Goal: Task Accomplishment & Management: Complete application form

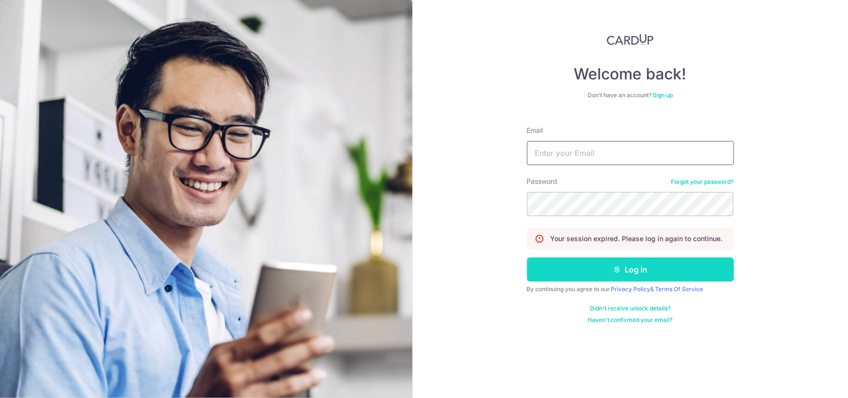
type input "[EMAIL_ADDRESS][DOMAIN_NAME]"
click at [635, 272] on button "Log in" at bounding box center [630, 269] width 207 height 24
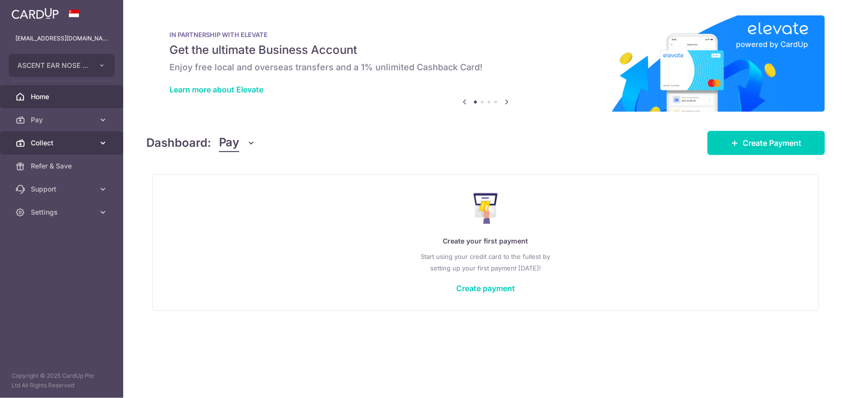
click at [47, 140] on span "Collect" at bounding box center [63, 143] width 64 height 10
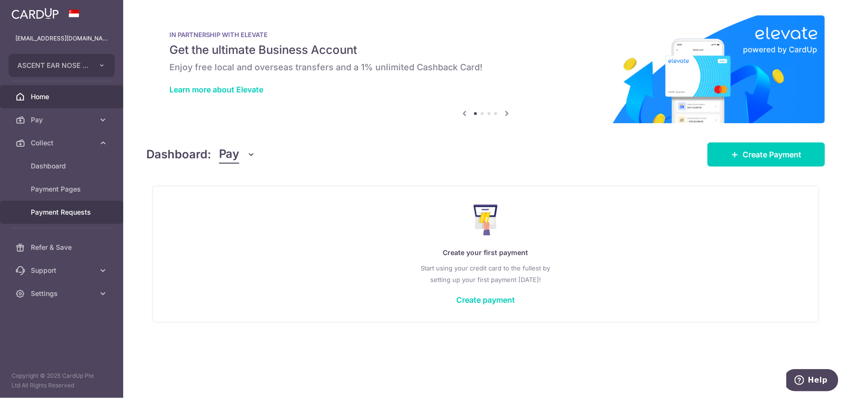
click at [75, 214] on span "Payment Requests" at bounding box center [63, 212] width 64 height 10
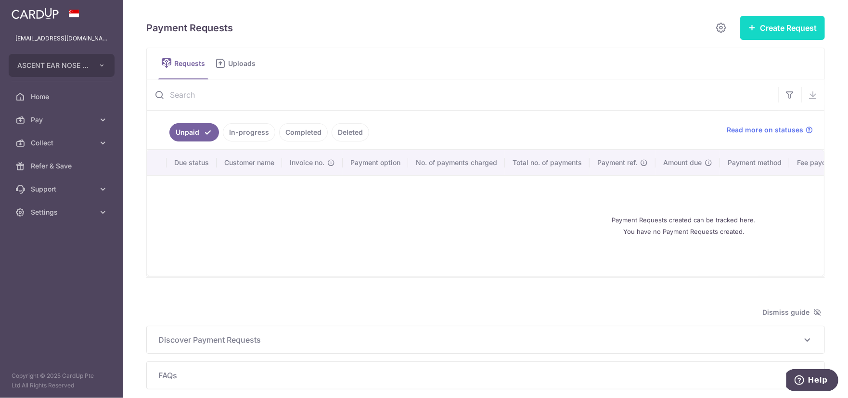
click at [783, 27] on button "Create Request" at bounding box center [782, 28] width 85 height 24
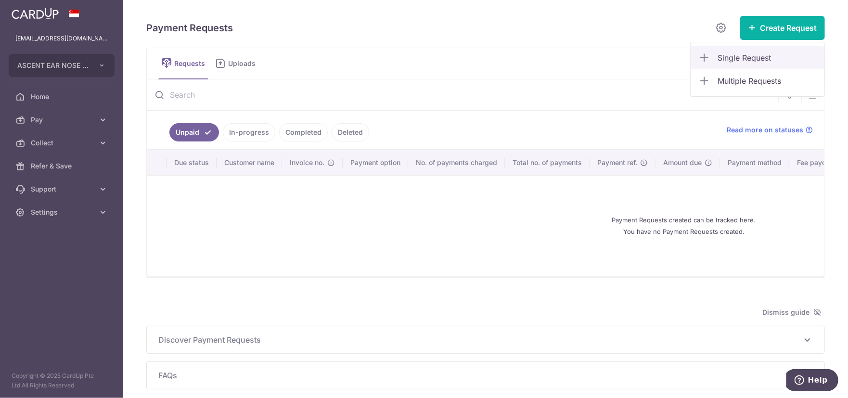
click at [742, 55] on span "Single Request" at bounding box center [766, 58] width 99 height 12
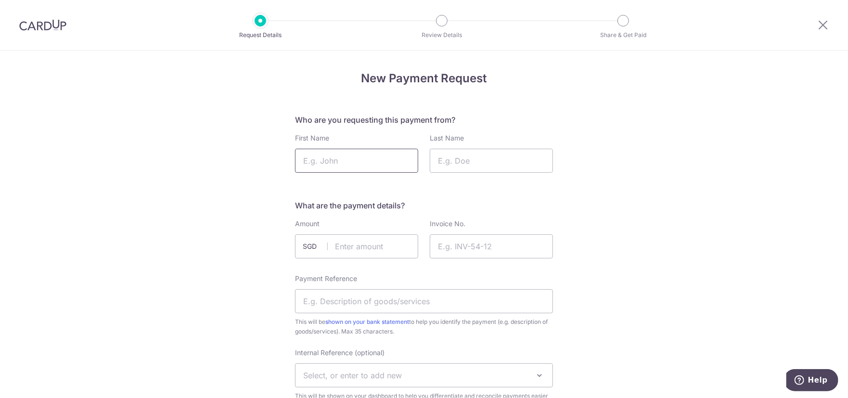
click at [362, 162] on input "First Name" at bounding box center [356, 161] width 123 height 24
click at [500, 167] on input "Last Name" at bounding box center [491, 161] width 123 height 24
click at [354, 245] on input "text" at bounding box center [356, 246] width 123 height 24
click at [480, 248] on input "Invoice No." at bounding box center [491, 246] width 123 height 24
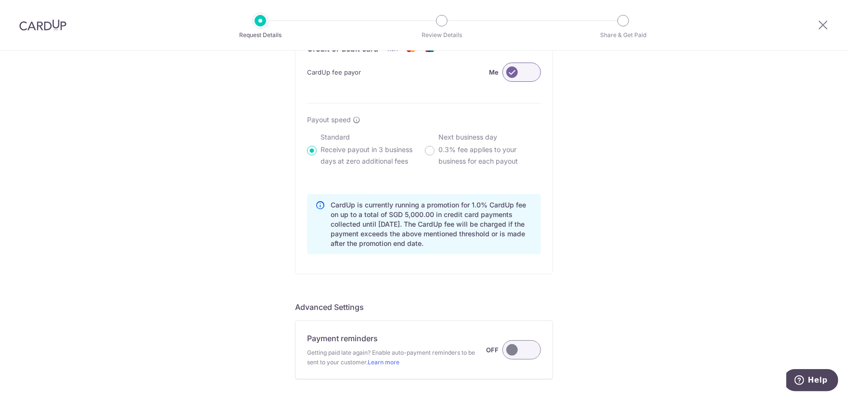
scroll to position [781, 0]
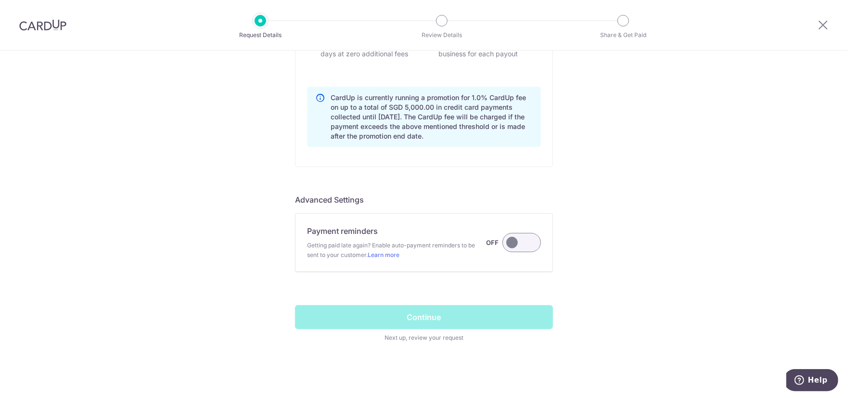
click at [508, 242] on label at bounding box center [521, 242] width 38 height 19
click at [0, 0] on input "Payment reminders Getting paid late again? Enable auto-payment reminders to be …" at bounding box center [0, 0] width 0 height 0
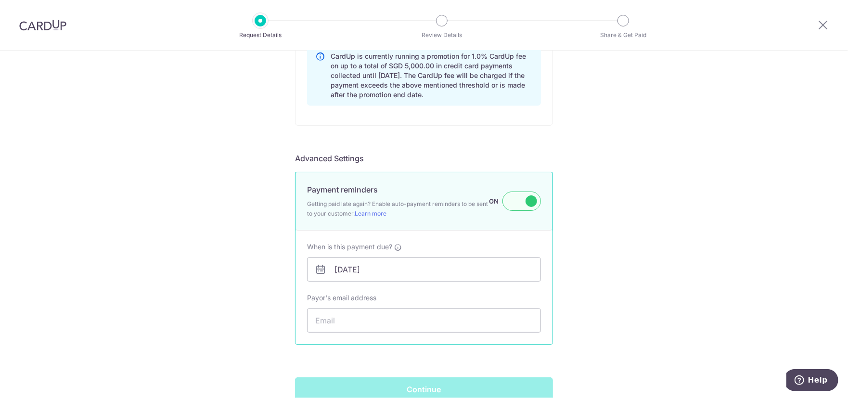
scroll to position [895, 0]
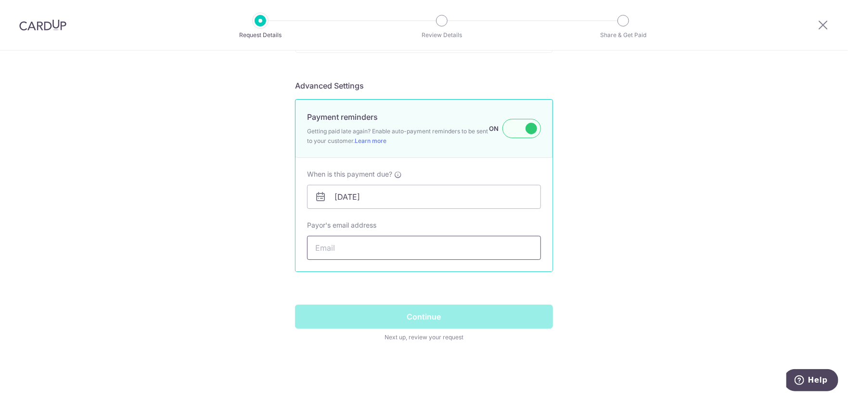
click at [433, 247] on input "Payor's email address" at bounding box center [424, 248] width 234 height 24
